Goal: Register for event/course

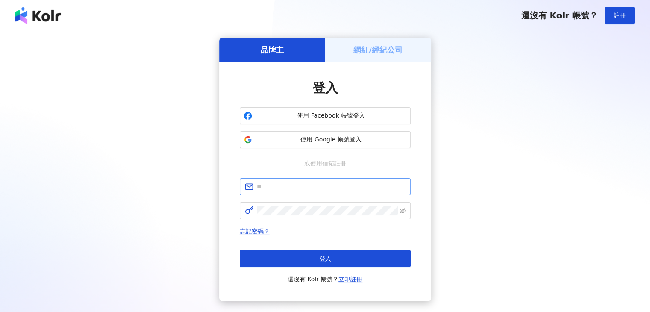
type input "**********"
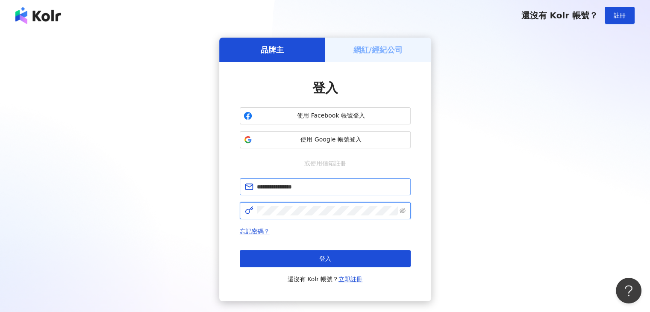
click button "登入" at bounding box center [325, 258] width 171 height 17
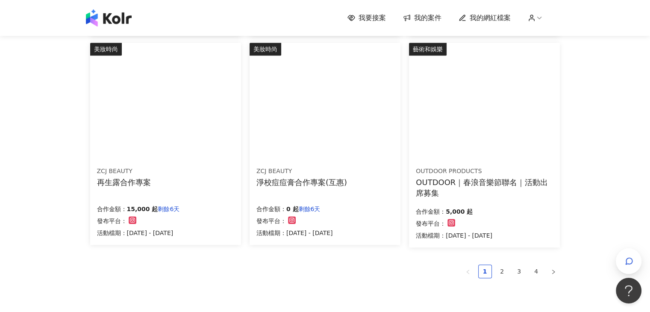
scroll to position [513, 0]
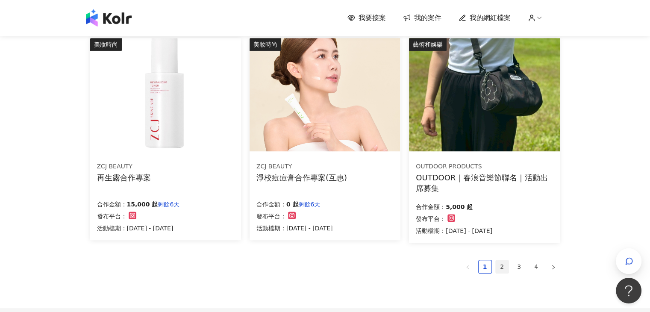
click at [501, 268] on link "2" at bounding box center [502, 266] width 13 height 13
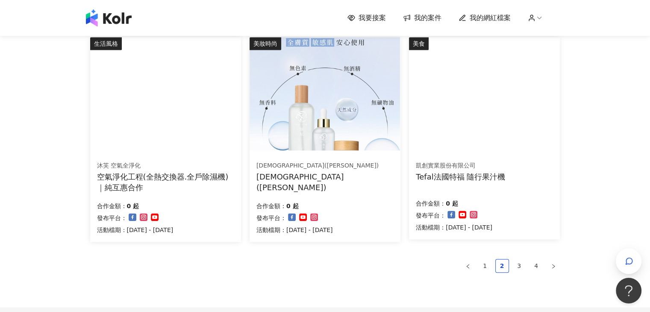
scroll to position [599, 0]
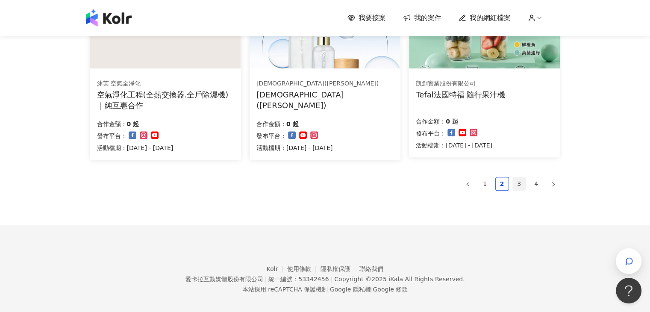
click at [517, 181] on link "3" at bounding box center [519, 183] width 13 height 13
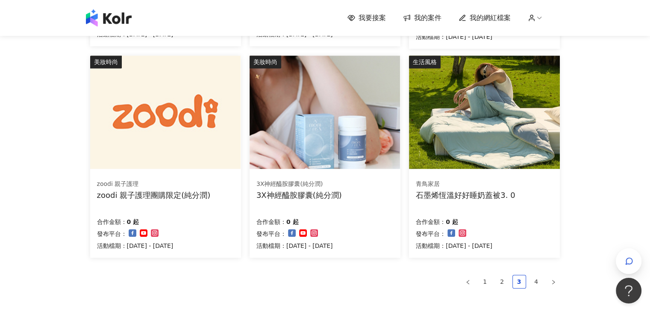
scroll to position [511, 0]
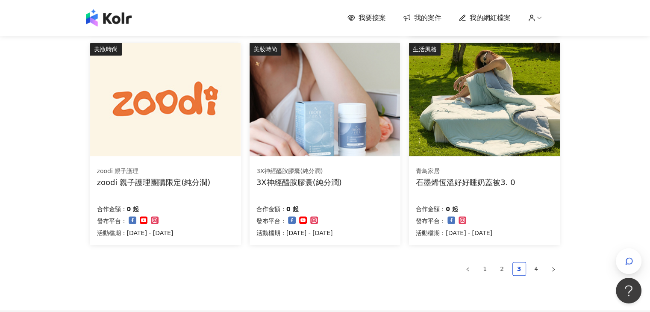
click at [512, 146] on img at bounding box center [484, 99] width 150 height 113
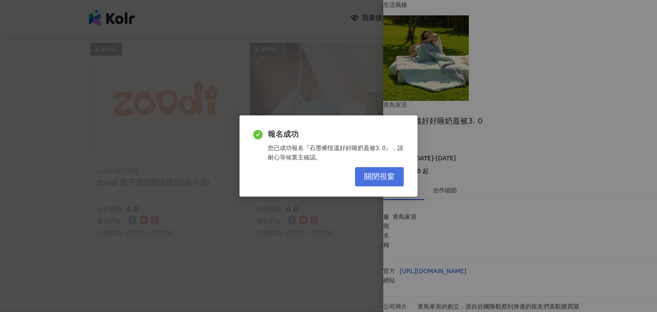
click at [402, 177] on button "關閉視窗" at bounding box center [379, 176] width 49 height 19
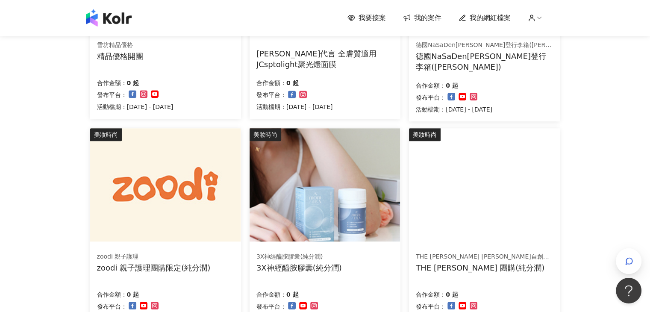
scroll to position [602, 0]
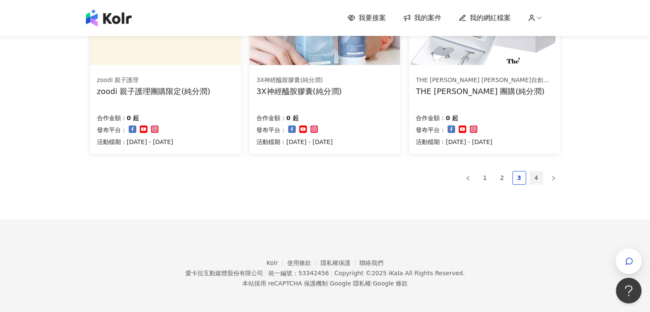
click at [539, 175] on link "4" at bounding box center [536, 177] width 13 height 13
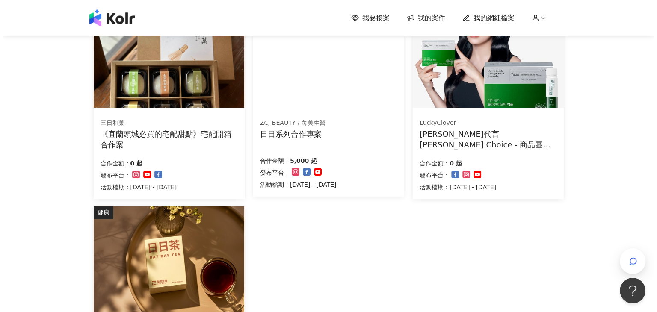
scroll to position [347, 0]
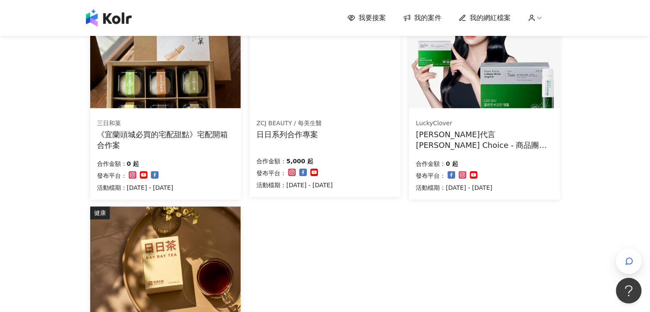
click at [280, 5] on img at bounding box center [265, -1] width 31 height 9
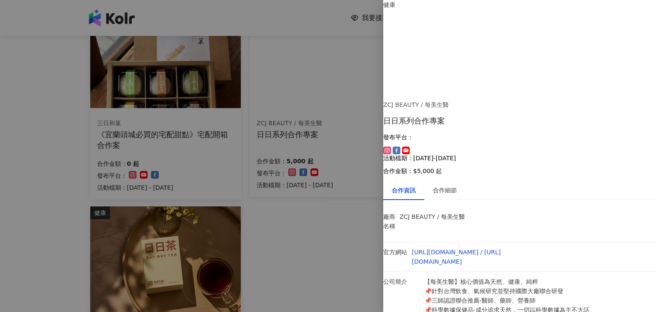
scroll to position [86, 0]
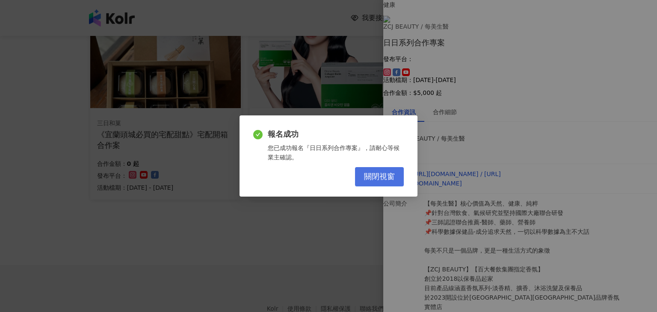
click at [389, 180] on span "關閉視窗" at bounding box center [379, 176] width 31 height 9
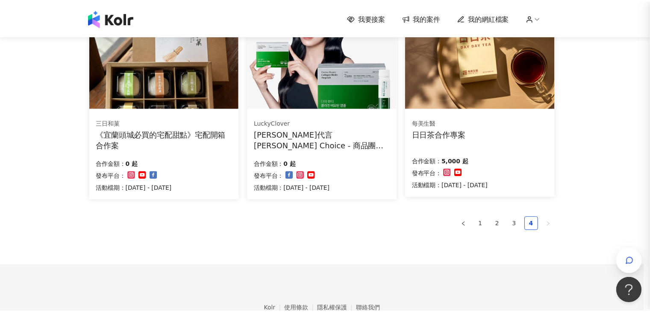
scroll to position [0, 0]
